Goal: Information Seeking & Learning: Learn about a topic

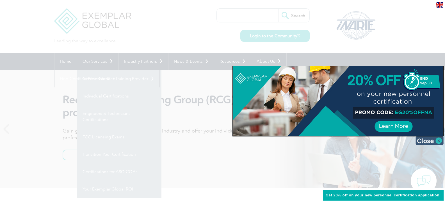
click at [441, 141] on img at bounding box center [429, 141] width 28 height 8
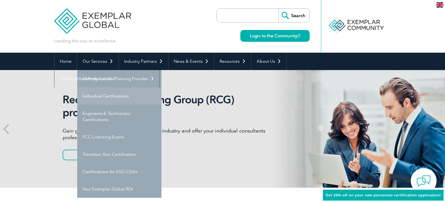
click at [120, 96] on link "Individual Certifications" at bounding box center [119, 96] width 84 height 17
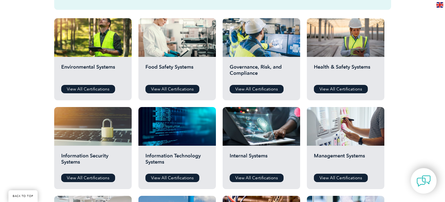
scroll to position [196, 0]
